Goal: Task Accomplishment & Management: Use online tool/utility

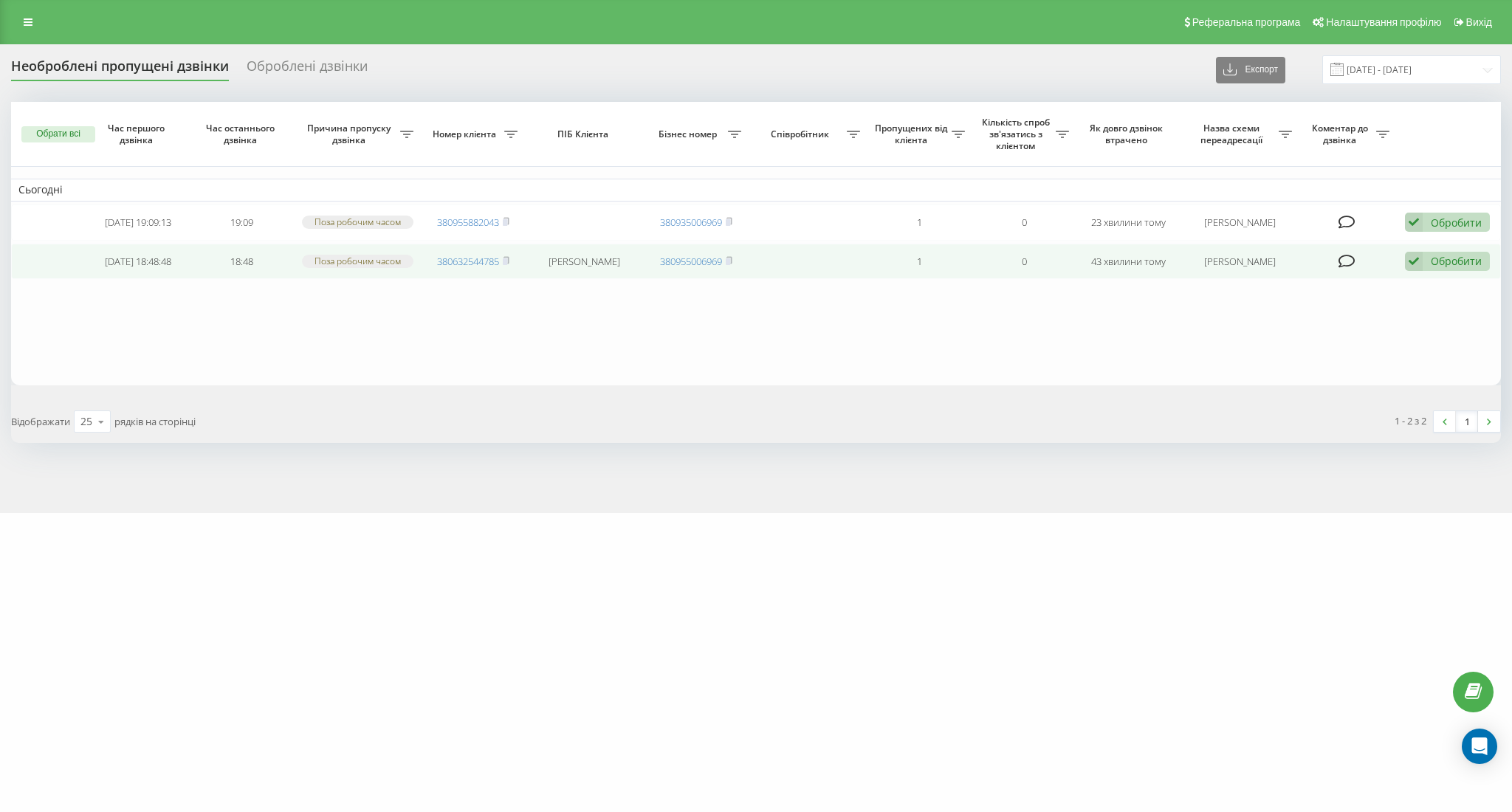
click at [1449, 265] on div "Обробити" at bounding box center [1456, 261] width 51 height 14
click at [1338, 317] on span "Зв'язався з клієнтом за допомогою іншого каналу" at bounding box center [1351, 311] width 252 height 14
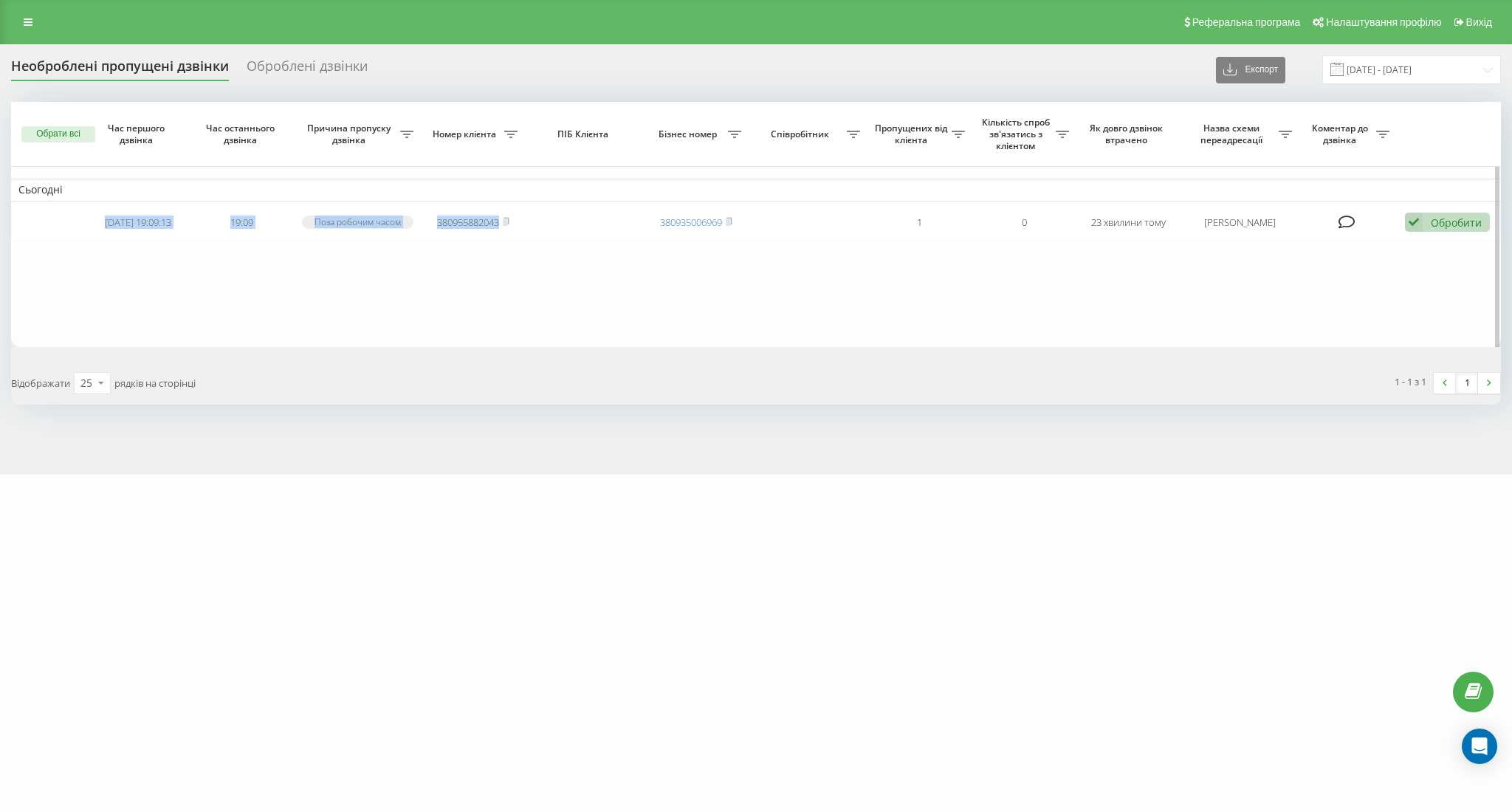
drag, startPoint x: 111, startPoint y: 212, endPoint x: 613, endPoint y: 246, distance: 503.2
click at [613, 246] on table "Сьогодні [DATE] 19:09:13 19:09 Поза робочим часом 380955882043 380935006969 1 0…" at bounding box center [756, 224] width 1491 height 245
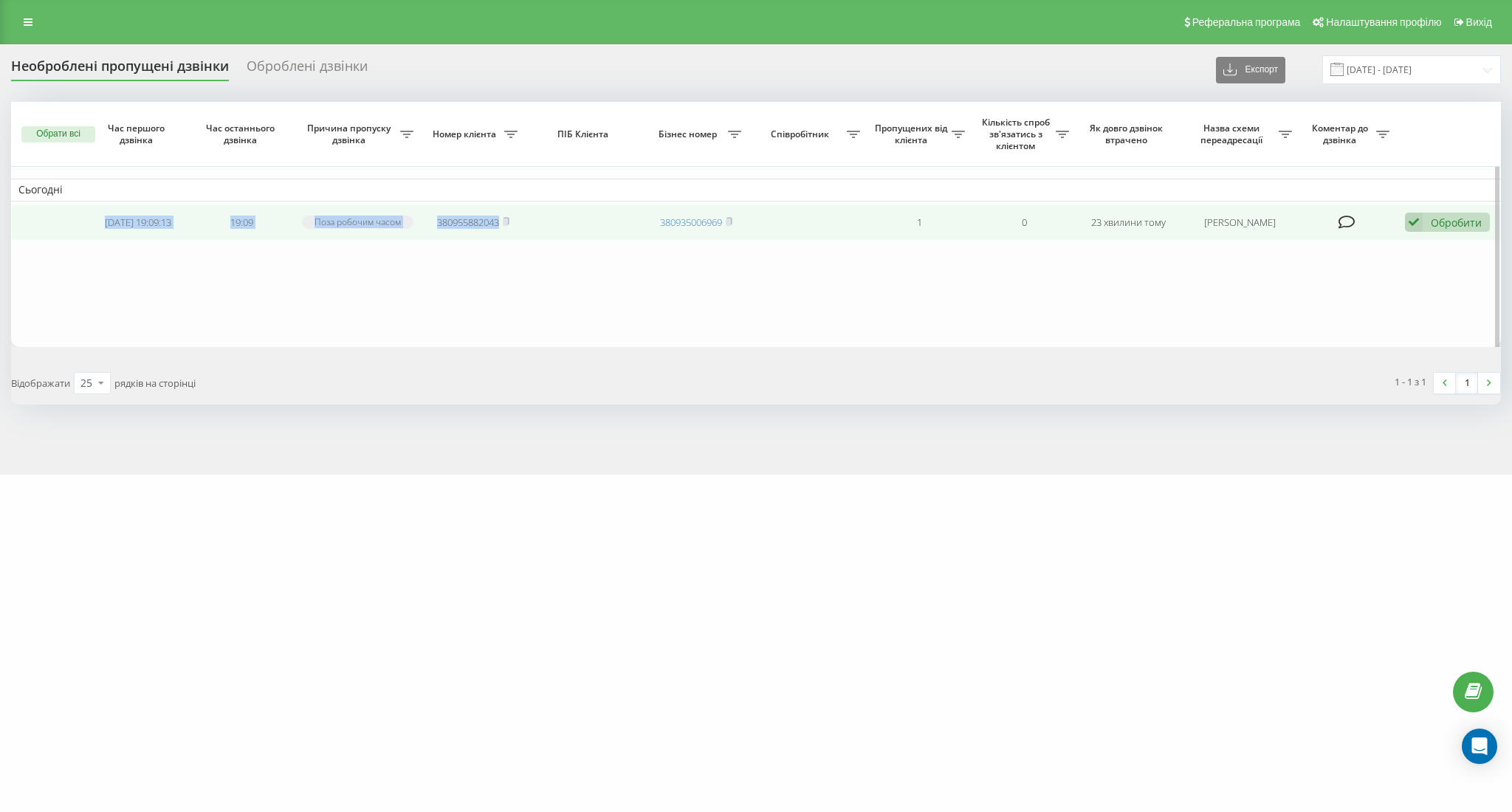
copy tr "[DATE] 19:09:13 19:09 Поза робочим часом 380955882043"
